Goal: Find contact information: Find contact information

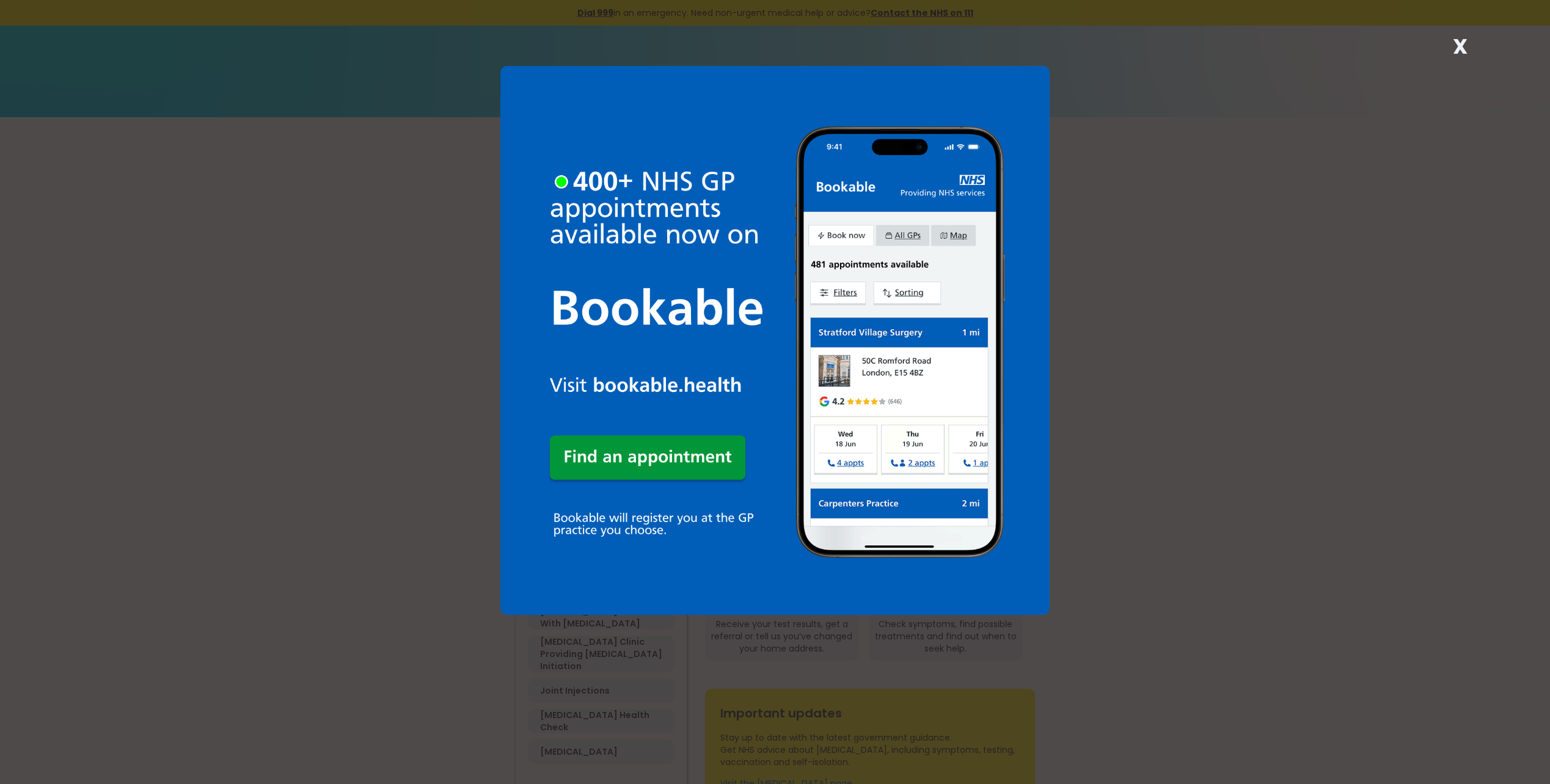
click at [1123, 238] on div "X" at bounding box center [775, 392] width 1550 height 784
click at [1462, 47] on strong "X" at bounding box center [1460, 47] width 15 height 29
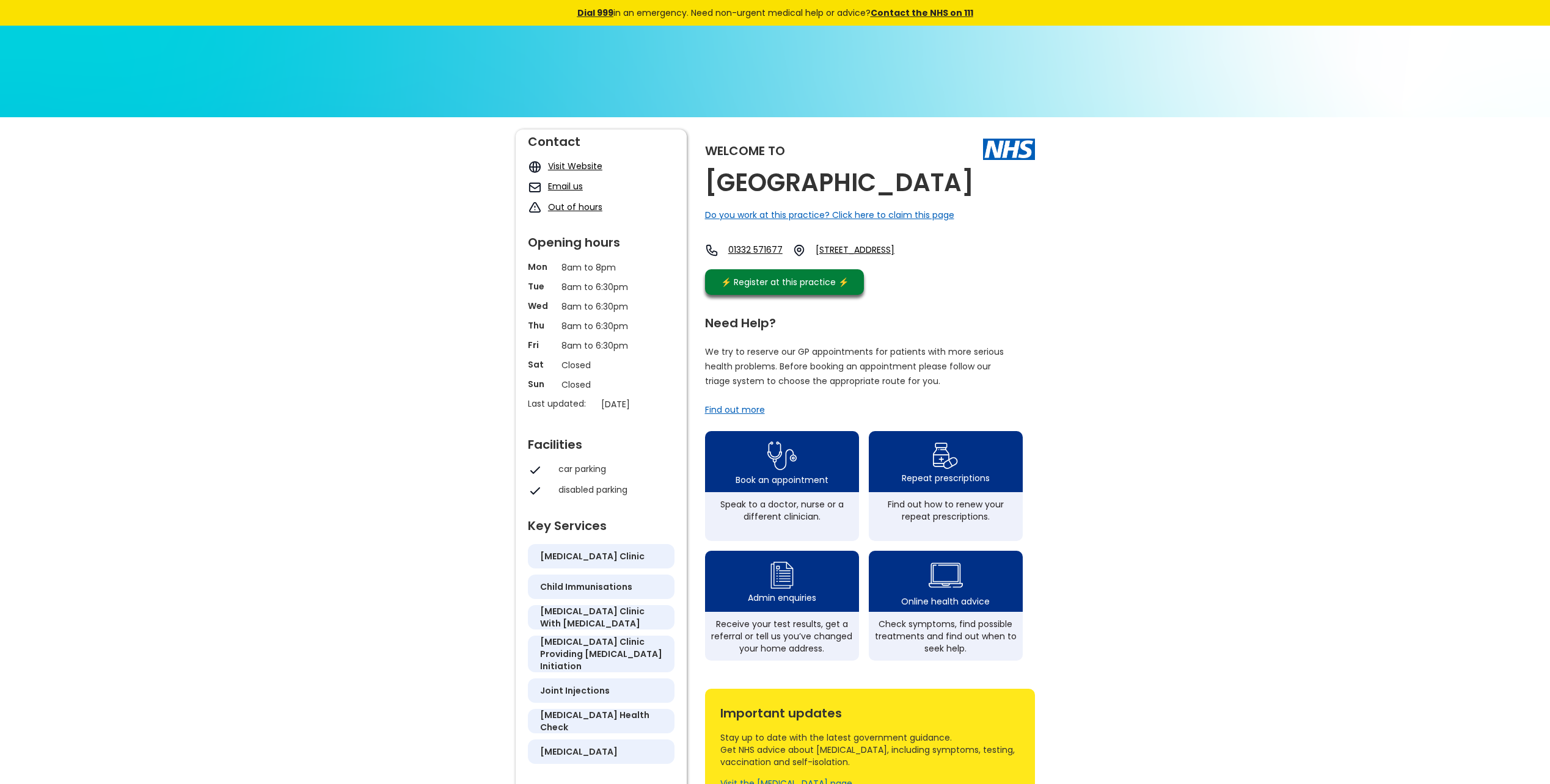
drag, startPoint x: 711, startPoint y: 179, endPoint x: 977, endPoint y: 190, distance: 266.2
click at [974, 190] on h2 "[GEOGRAPHIC_DATA]" at bounding box center [839, 183] width 269 height 27
drag, startPoint x: 977, startPoint y: 190, endPoint x: 938, endPoint y: 192, distance: 39.1
copy h2 "[GEOGRAPHIC_DATA]"
drag, startPoint x: 1056, startPoint y: 265, endPoint x: 860, endPoint y: 244, distance: 197.1
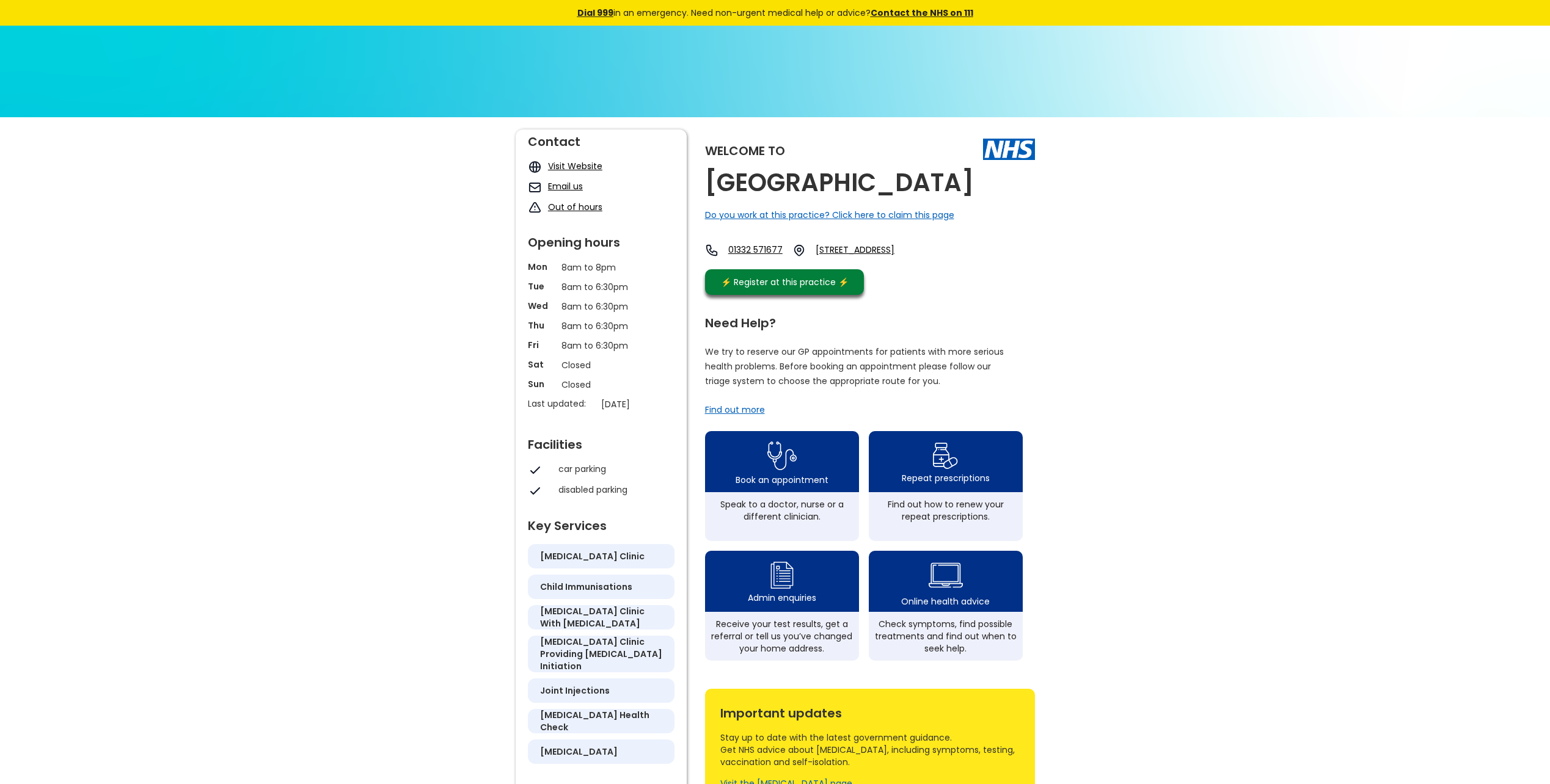
click at [860, 244] on div "Welcome to [GEOGRAPHIC_DATA] Do you work at this practice? Click here to claim …" at bounding box center [775, 591] width 1550 height 948
copy link "[STREET_ADDRESS]"
drag, startPoint x: 796, startPoint y: 243, endPoint x: 736, endPoint y: 248, distance: 60.2
click at [736, 248] on div "Welcome to [GEOGRAPHIC_DATA] Do you work at this practice? Click here to claim …" at bounding box center [870, 216] width 330 height 171
copy link "01332 571677"
